Goal: Information Seeking & Learning: Learn about a topic

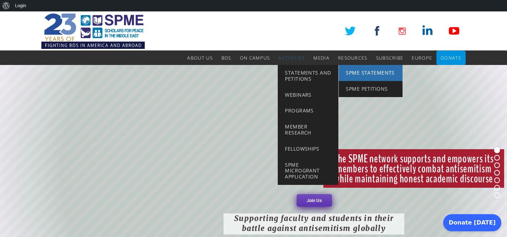
click at [352, 75] on span "SPME Statements" at bounding box center [370, 72] width 49 height 7
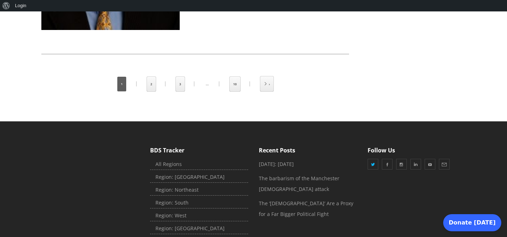
scroll to position [1272, 0]
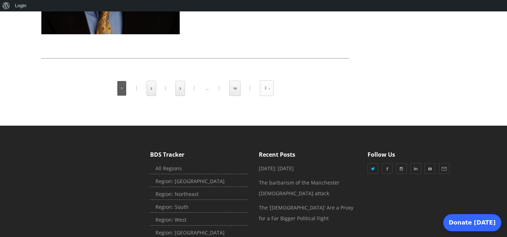
click at [269, 81] on link at bounding box center [266, 88] width 13 height 15
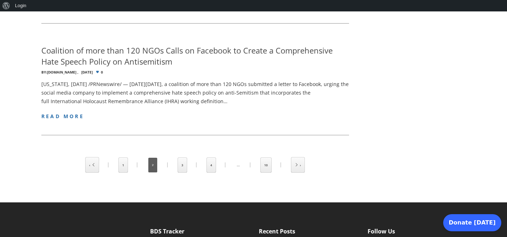
scroll to position [1012, 0]
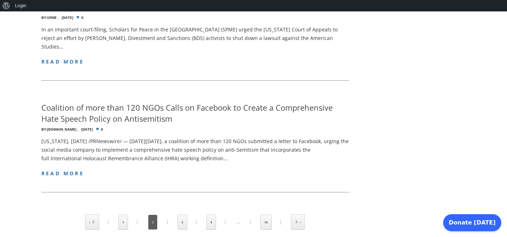
click at [265, 215] on link "10" at bounding box center [266, 222] width 11 height 15
click at [260, 214] on ul "1 2 3 4 … 10" at bounding box center [195, 222] width 308 height 16
click at [264, 215] on link "10" at bounding box center [266, 222] width 11 height 15
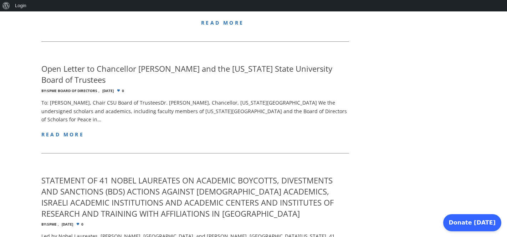
scroll to position [630, 0]
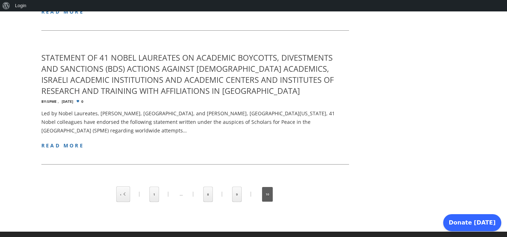
scroll to position [485, 0]
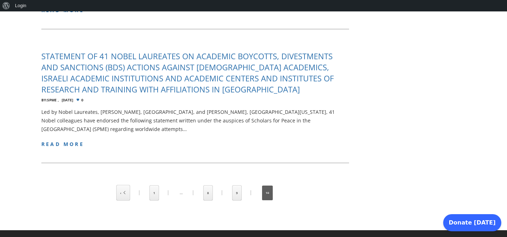
click at [233, 51] on h4 "STATEMENT OF 41 NOBEL LAUREATES ON ACADEMIC BOYCOTTS, DIVESTMENTS AND SANCTIONS…" at bounding box center [195, 73] width 308 height 44
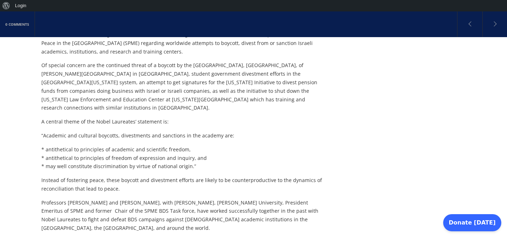
scroll to position [285, 0]
